Goal: Find specific page/section: Find specific page/section

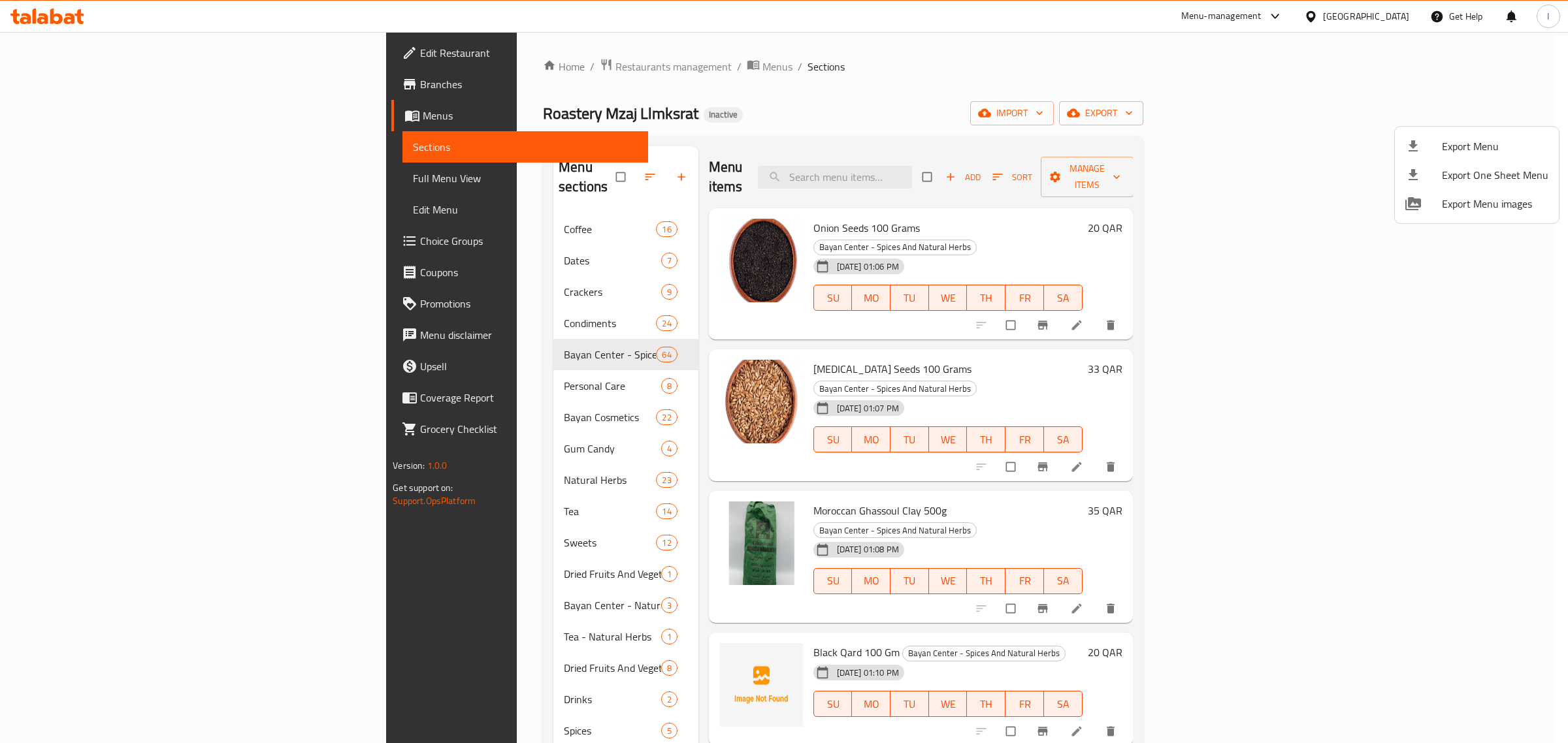
click at [433, 66] on div at bounding box center [784, 372] width 1568 height 743
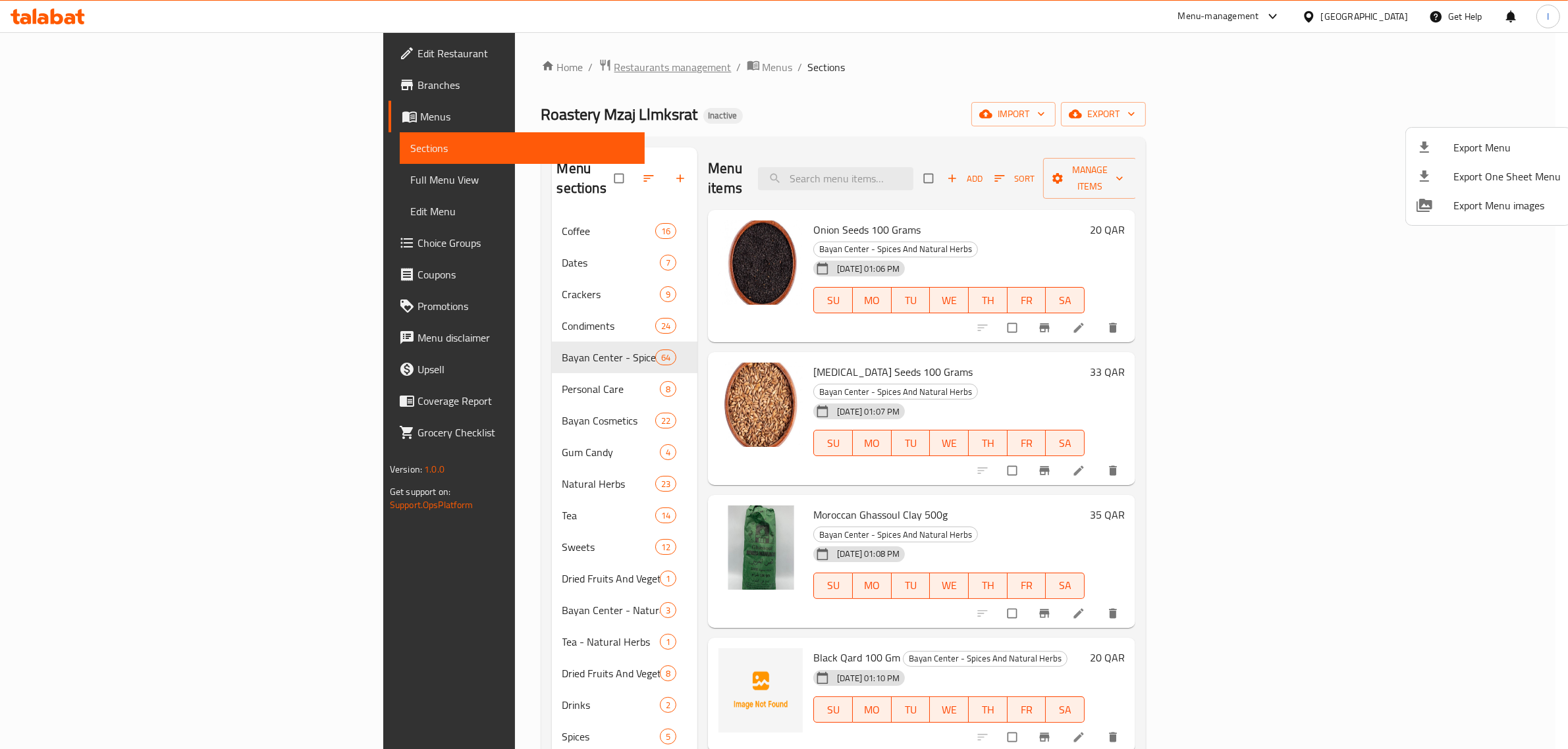
drag, startPoint x: 0, startPoint y: 0, endPoint x: 437, endPoint y: 67, distance: 442.1
click at [614, 67] on span "Restaurants management" at bounding box center [672, 67] width 117 height 16
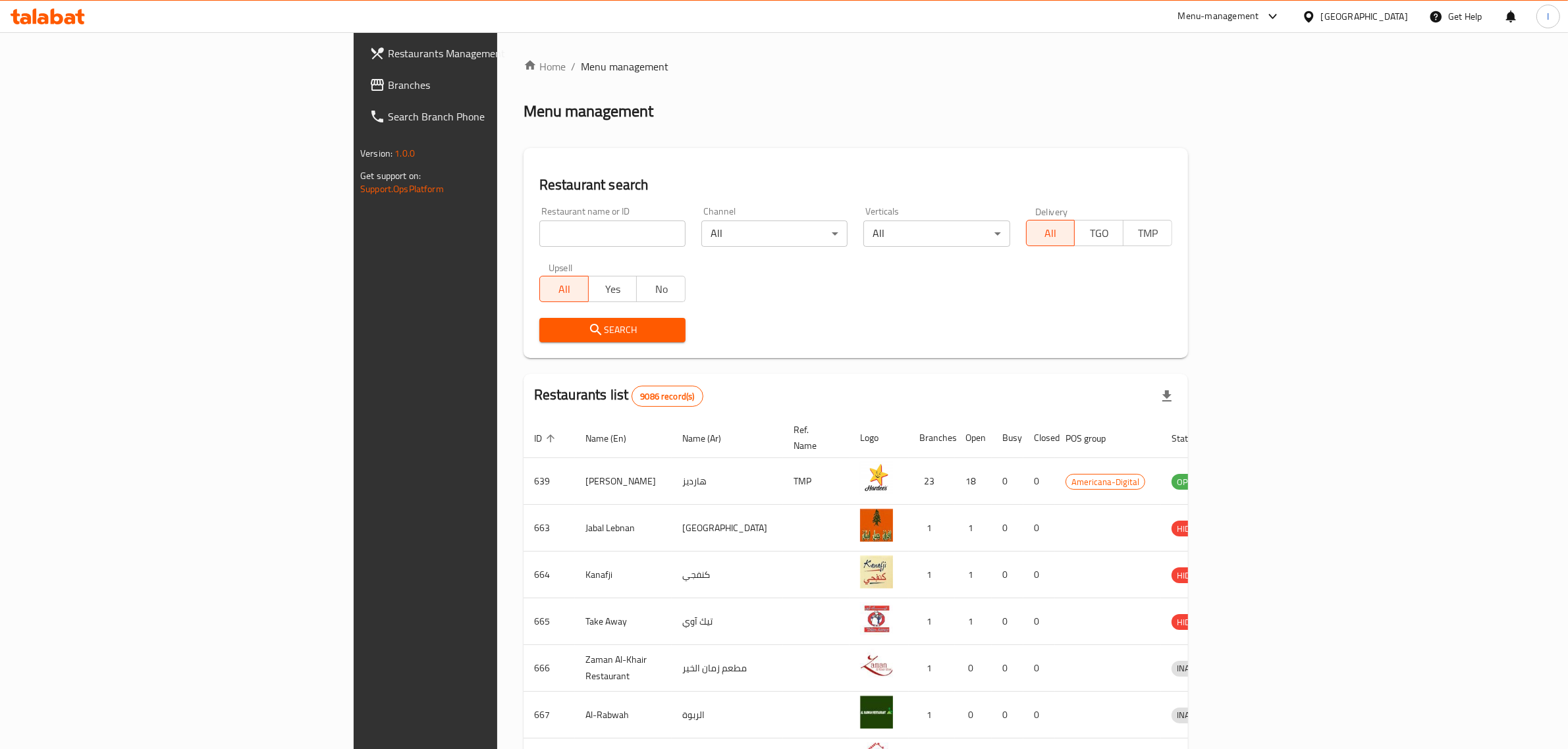
click at [1395, 14] on div "[GEOGRAPHIC_DATA]" at bounding box center [1364, 16] width 87 height 14
click at [1236, 142] on div "[GEOGRAPHIC_DATA]" at bounding box center [1265, 135] width 108 height 30
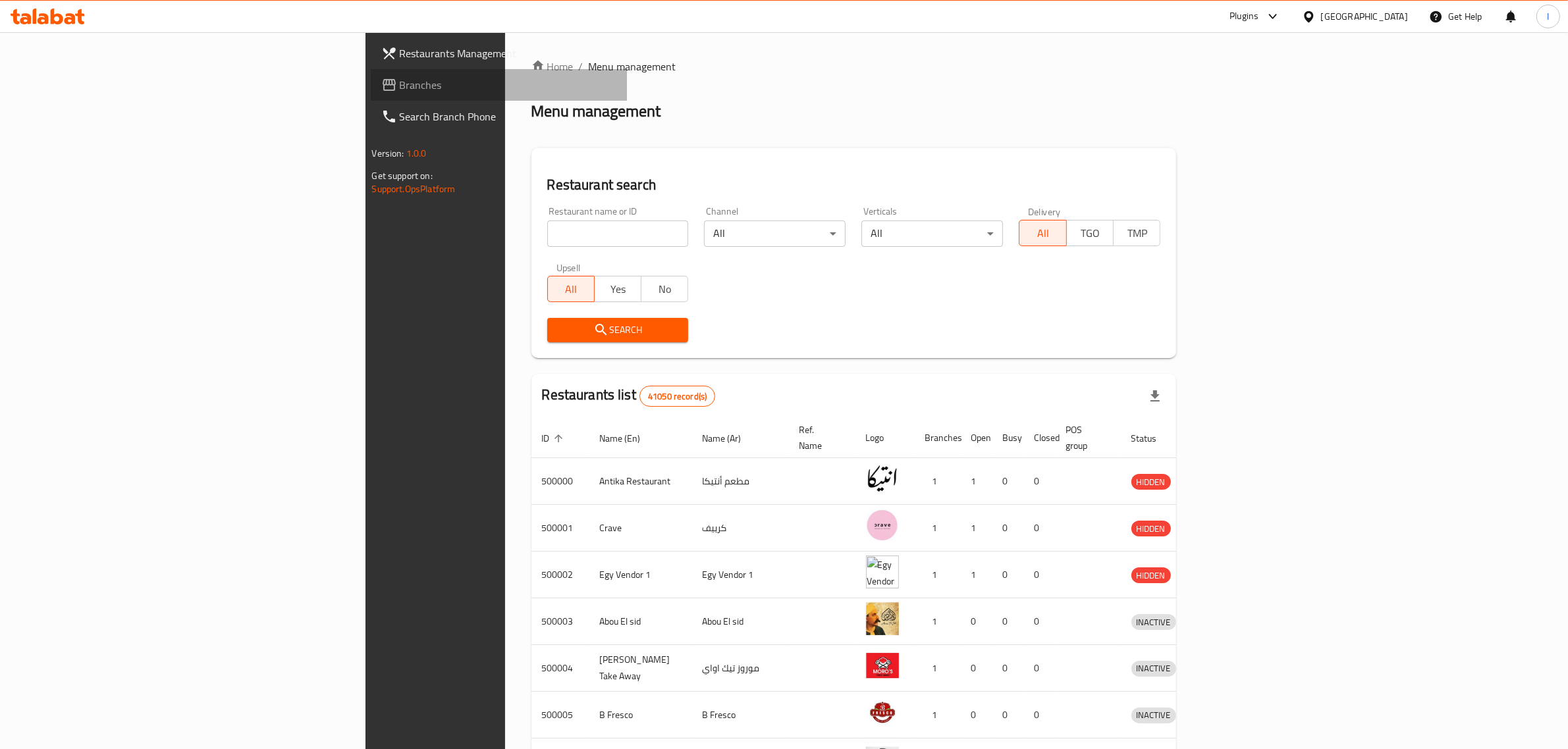
click at [400, 86] on span "Branches" at bounding box center [508, 84] width 217 height 16
